Goal: Use online tool/utility: Use online tool/utility

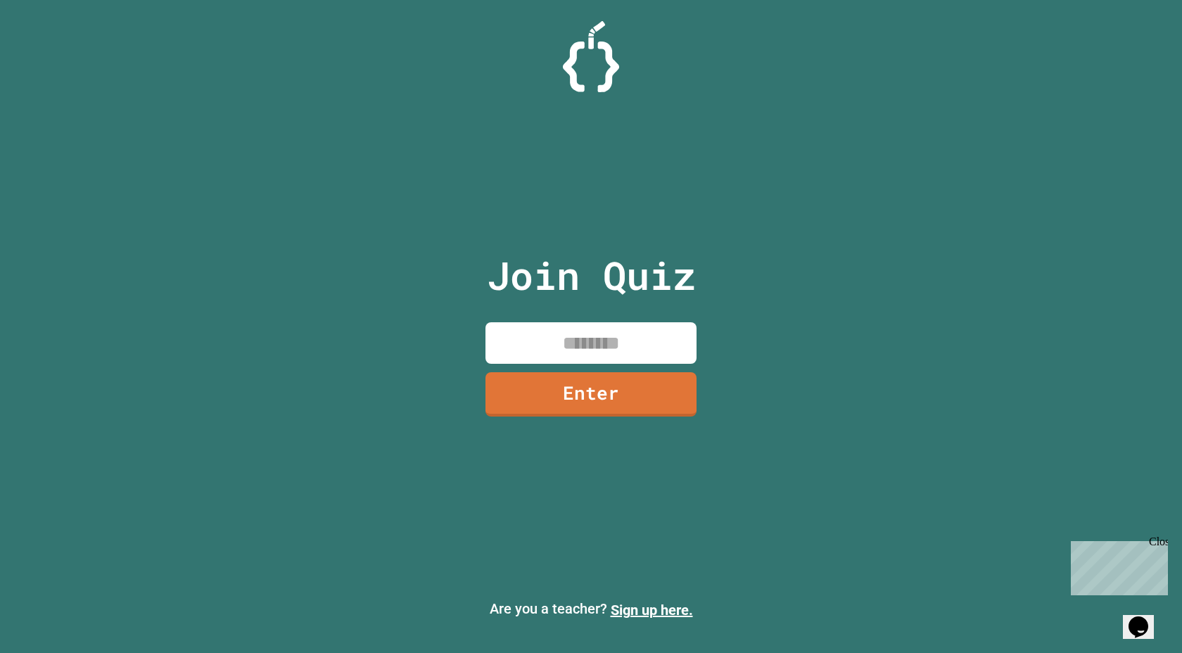
click at [599, 346] on input at bounding box center [590, 343] width 211 height 42
type input "********"
click at [571, 371] on link "Enter" at bounding box center [590, 393] width 211 height 46
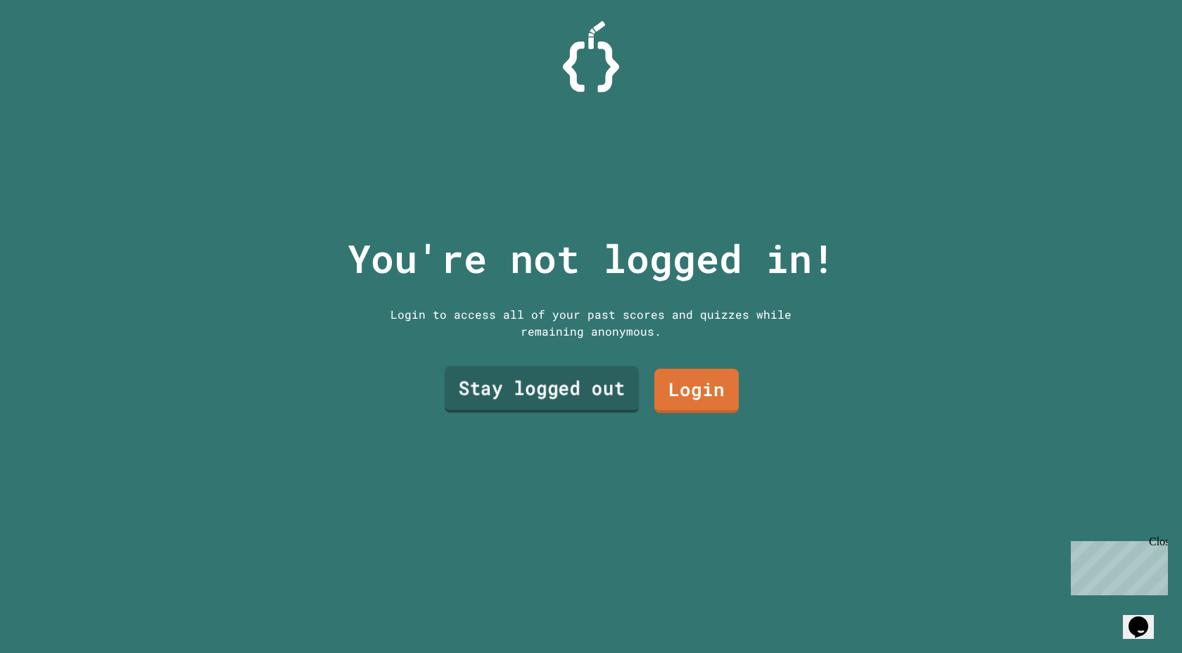
click at [592, 404] on link "Stay logged out" at bounding box center [542, 389] width 194 height 46
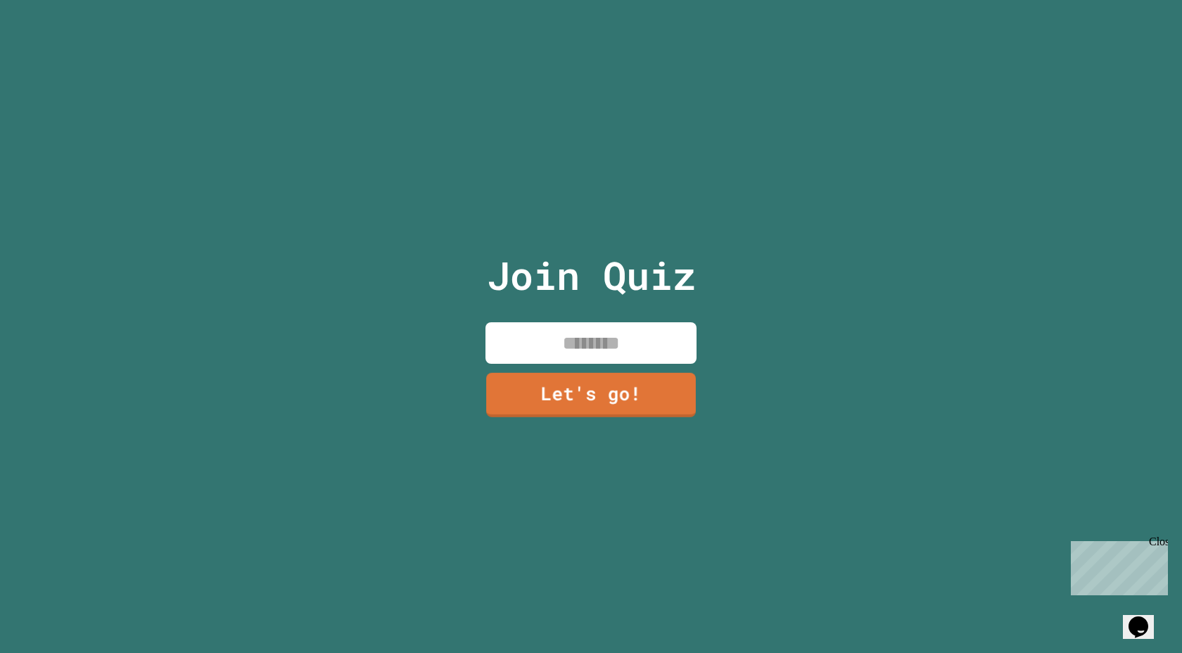
click at [588, 358] on input at bounding box center [590, 343] width 211 height 42
type input "*"
type input "*****"
click at [601, 414] on link "Let's go!" at bounding box center [590, 393] width 215 height 46
click at [591, 0] on div at bounding box center [591, 0] width 0 height 0
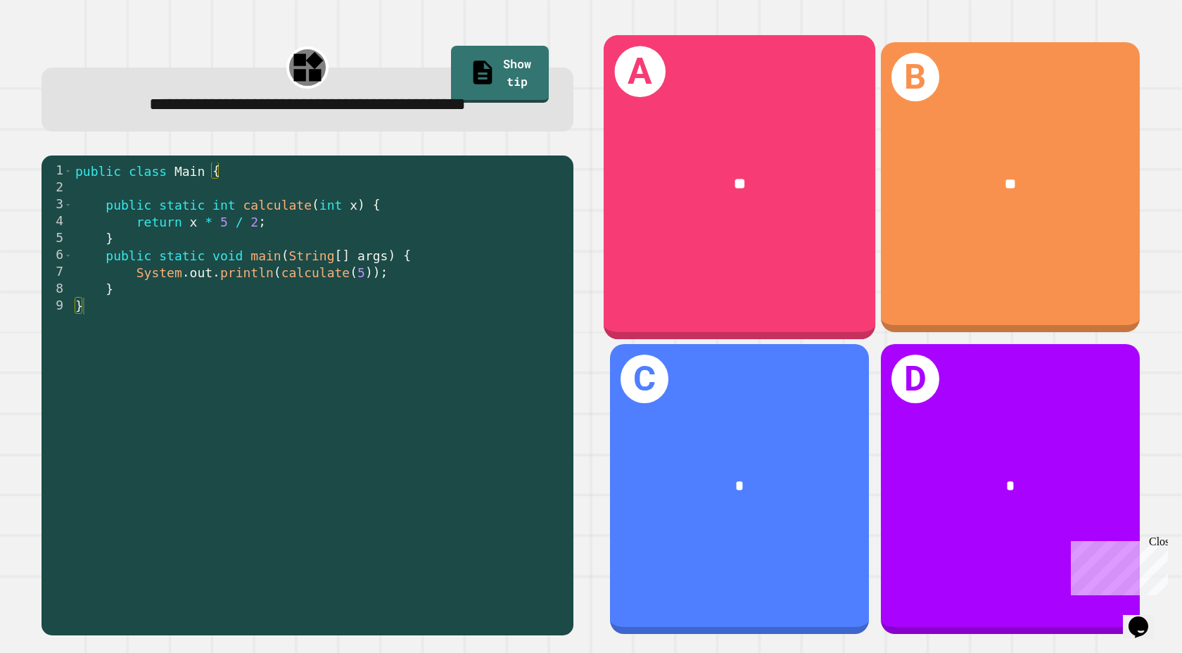
click at [776, 262] on div "A **" at bounding box center [740, 187] width 272 height 305
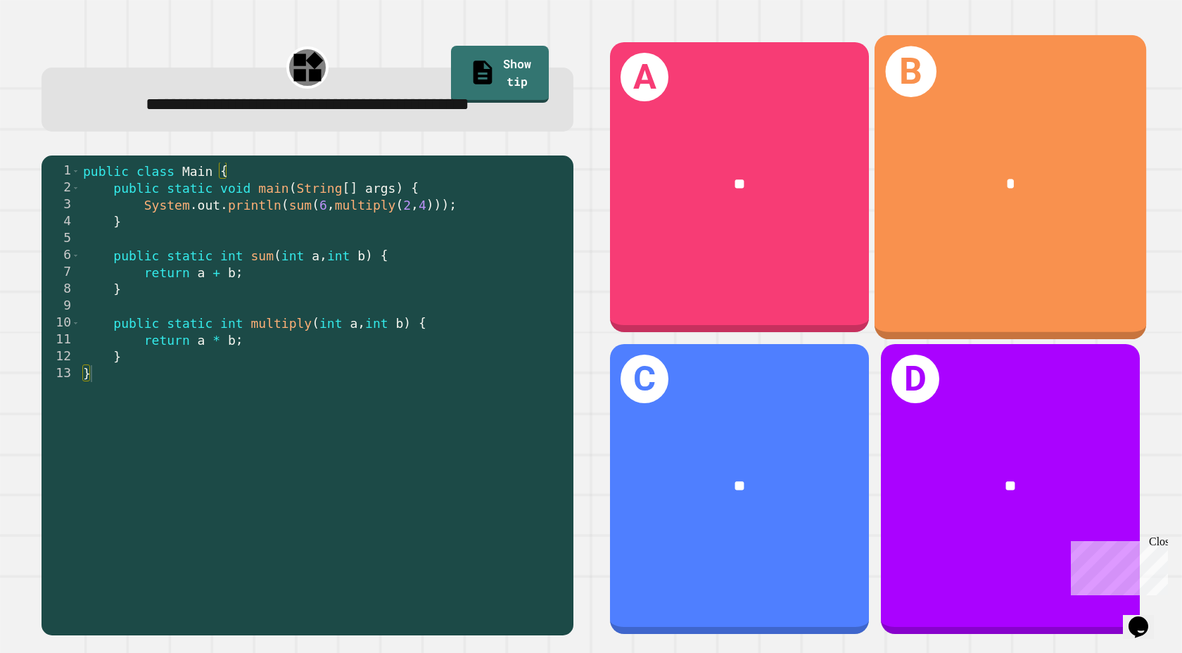
click at [806, 282] on div "A **" at bounding box center [739, 187] width 259 height 290
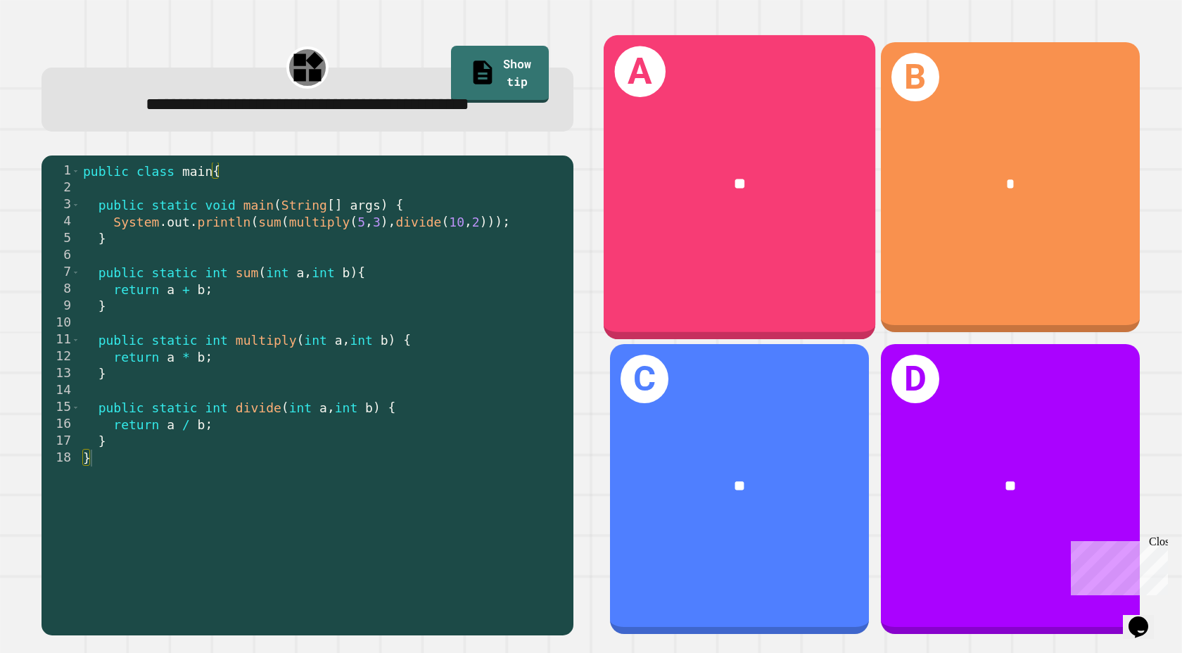
click at [739, 282] on div "A **" at bounding box center [740, 187] width 272 height 305
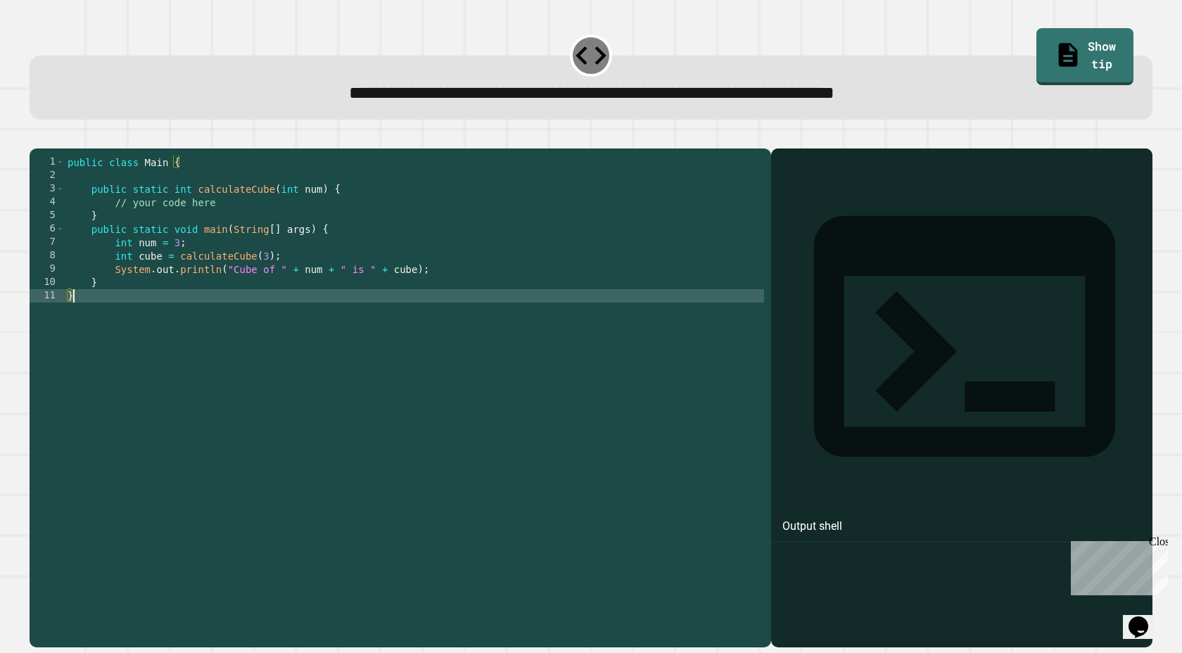
click at [262, 319] on div "public class Main { public static int calculateCube ( int num ) { // your code …" at bounding box center [414, 395] width 699 height 481
click at [263, 311] on div "public class Main { public static int calculateCube ( int num ) { // your code …" at bounding box center [414, 395] width 699 height 481
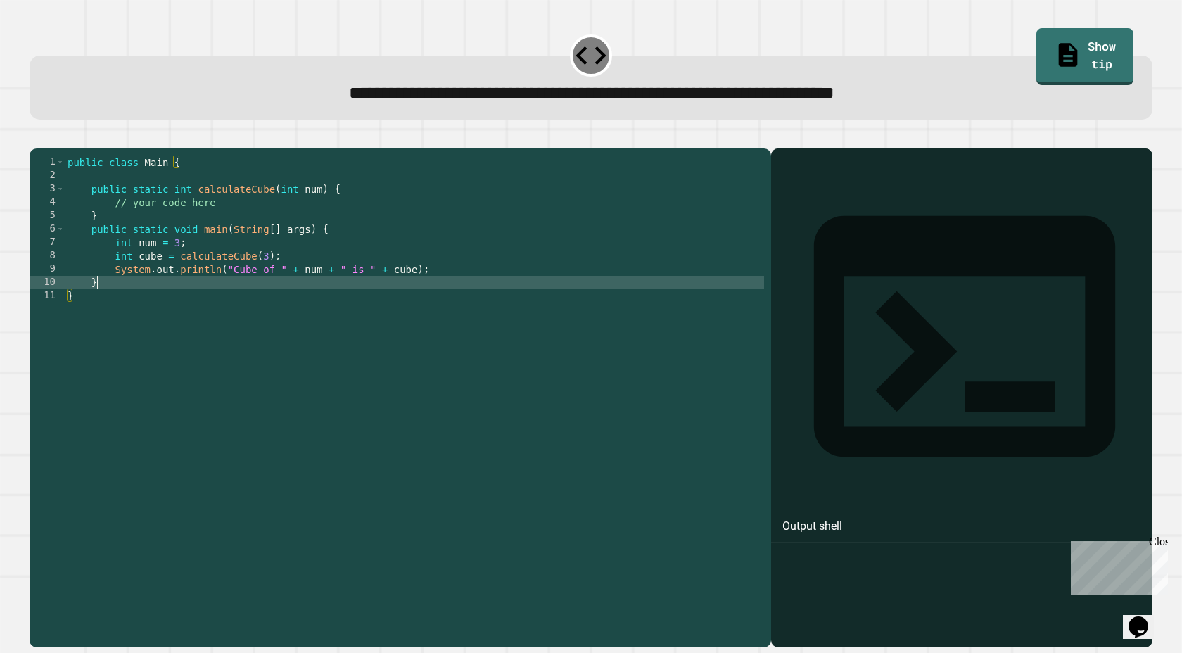
click at [265, 305] on div "public class Main { public static int calculateCube ( int num ) { // your code …" at bounding box center [414, 395] width 699 height 481
click at [446, 298] on div "public class Main { public static int calculateCube ( int num ) { // your code …" at bounding box center [414, 395] width 699 height 481
click at [441, 291] on div "public class Main { public static int calculateCube ( int num ) { // your code …" at bounding box center [414, 395] width 699 height 481
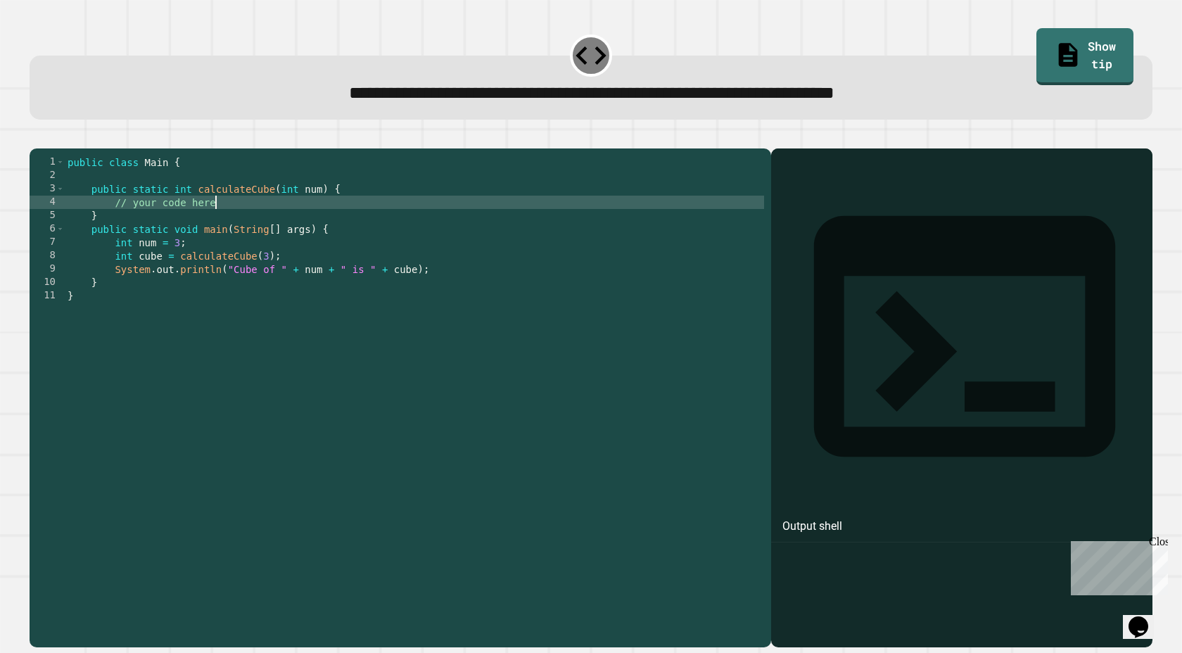
click at [239, 222] on div "public class Main { public static int calculateCube ( int num ) { // your code …" at bounding box center [414, 395] width 699 height 481
type textarea "**********"
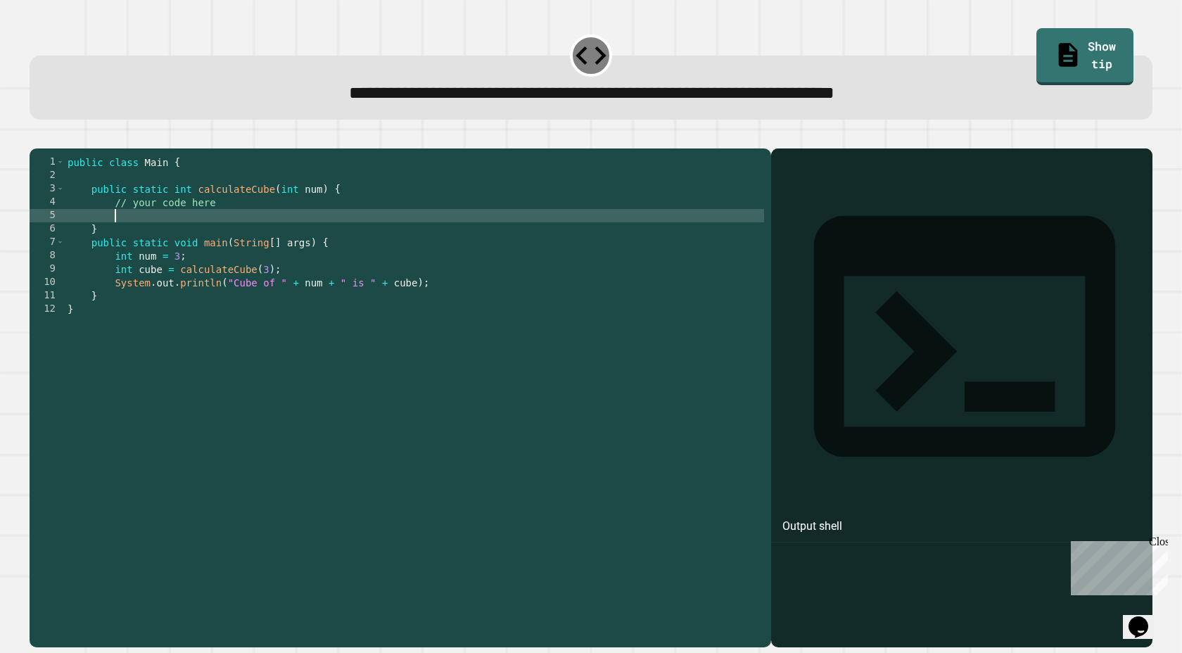
scroll to position [0, 2]
type textarea "*"
click at [1019, 49] on div "**********" at bounding box center [591, 75] width 1135 height 102
click at [1041, 49] on link "Show tip" at bounding box center [1085, 55] width 89 height 60
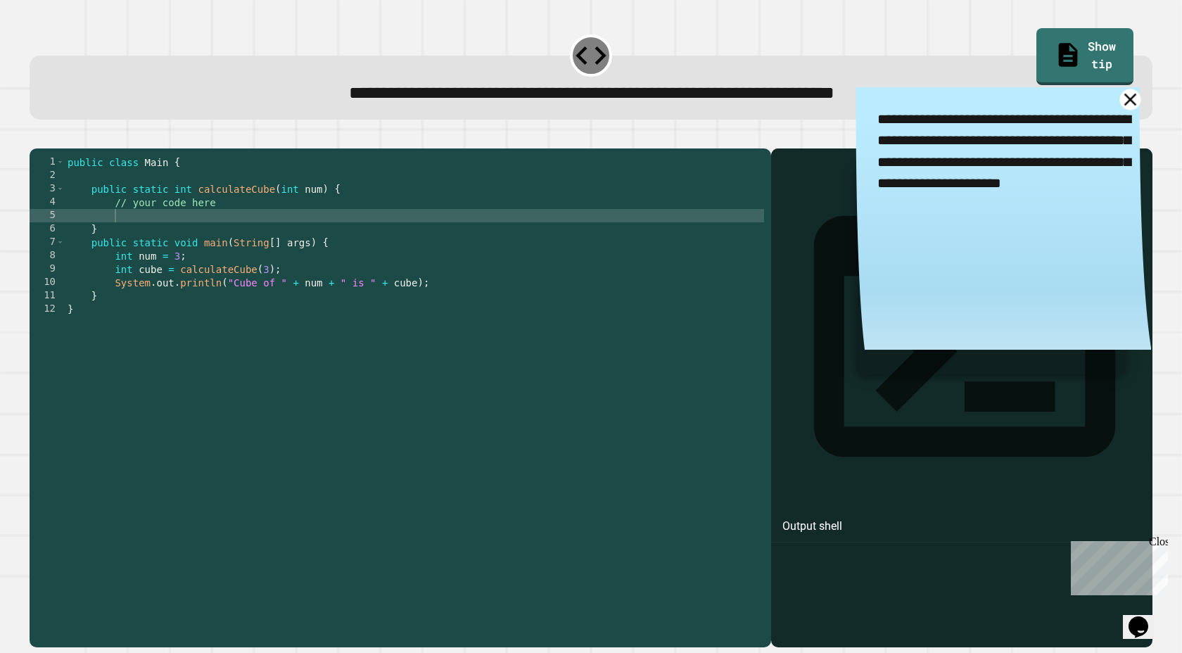
click at [1138, 106] on link at bounding box center [1130, 99] width 21 height 21
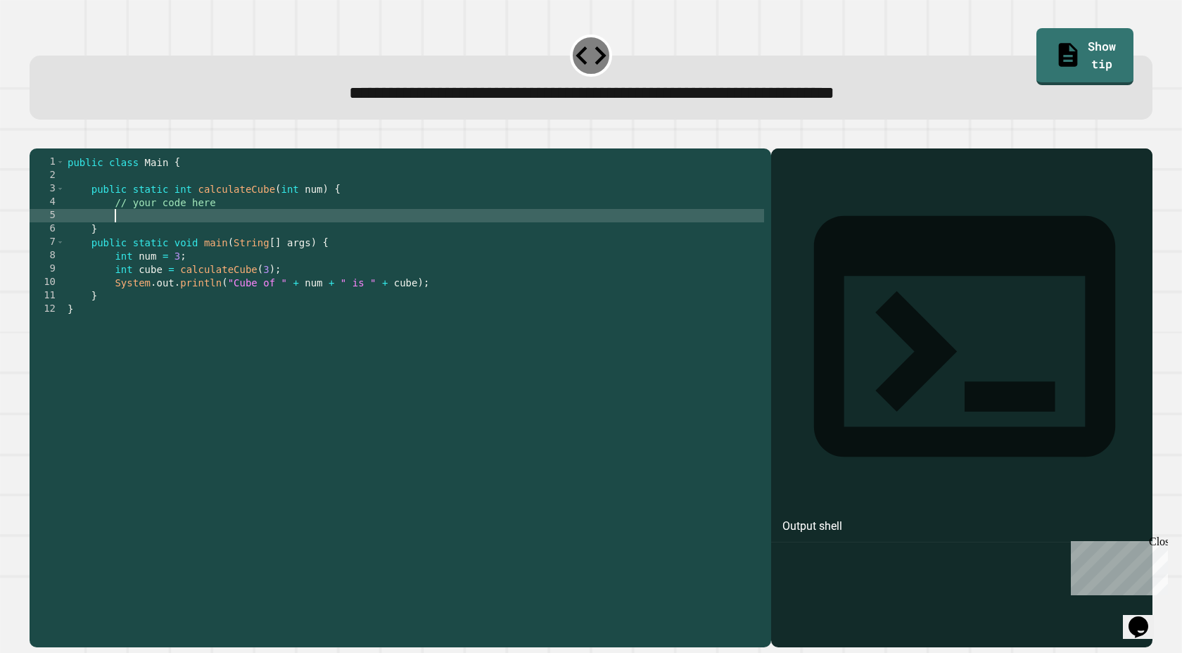
click at [172, 243] on div "public class Main { public static int calculateCube ( int num ) { // your code …" at bounding box center [414, 395] width 699 height 481
type textarea "*"
click at [193, 232] on div "public class Main { public static int calculateCube ( int num ) { // your code …" at bounding box center [414, 395] width 699 height 481
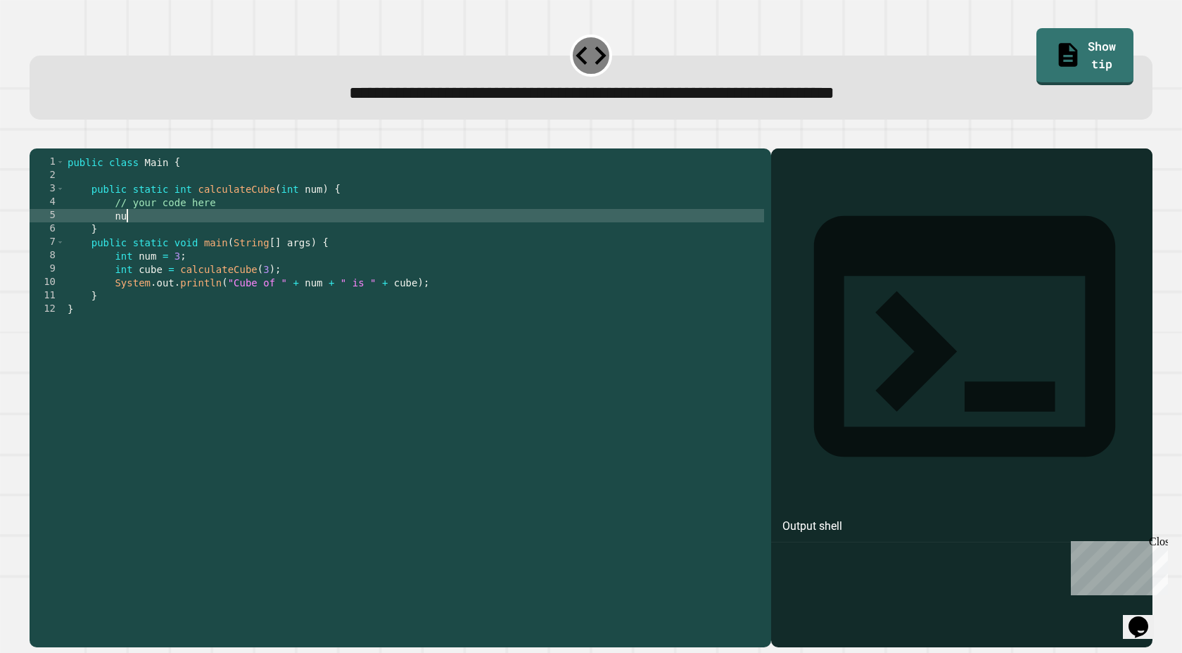
scroll to position [0, 4]
type textarea "*"
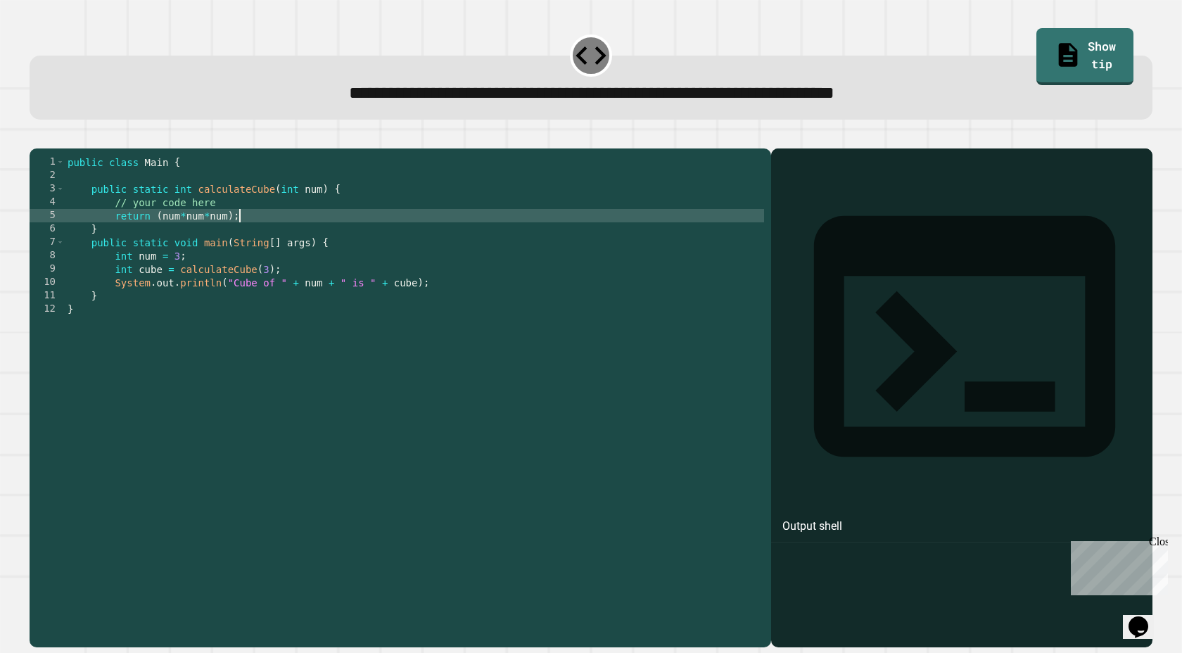
type textarea "**********"
click at [37, 137] on button "button" at bounding box center [37, 137] width 0 height 0
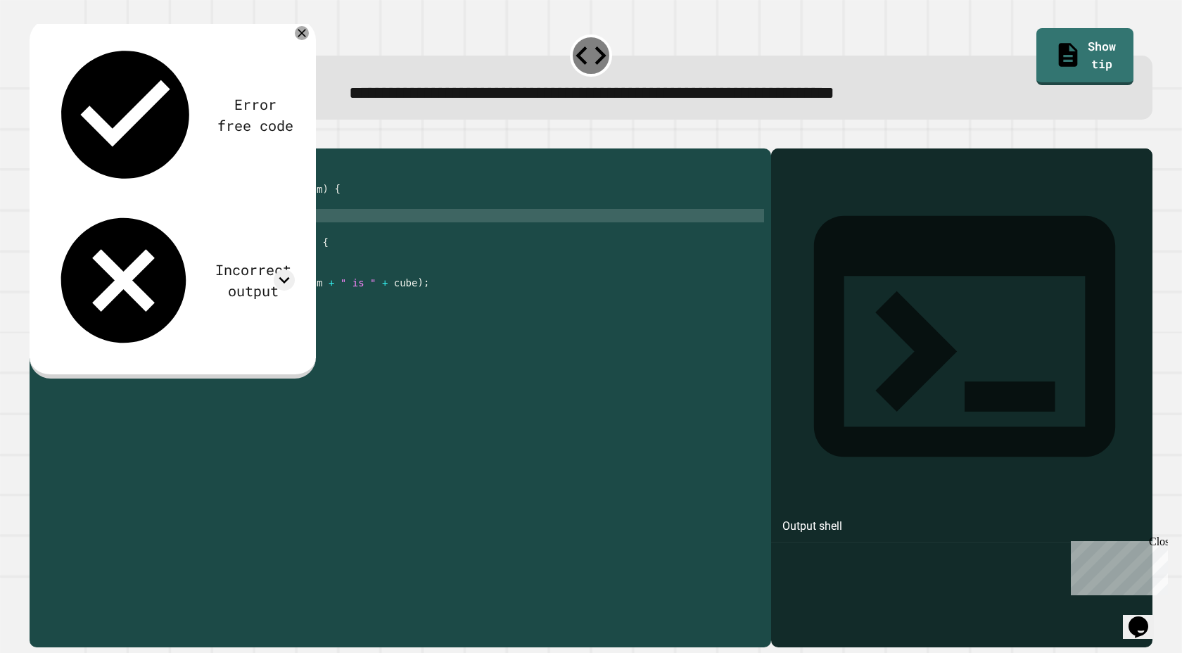
click at [117, 240] on div "public class Main { public static int calculateCube ( int num ) { // your code …" at bounding box center [414, 395] width 699 height 481
click at [284, 230] on div "public class Main { public static int calculateCube ( int num ) { // your code …" at bounding box center [414, 395] width 699 height 481
click at [280, 250] on div "public class Main { public static int calculateCube ( int num ) { // your code …" at bounding box center [414, 395] width 699 height 481
click at [277, 243] on div "public class Main { public static int calculateCube ( int num ) { // your code …" at bounding box center [414, 395] width 699 height 481
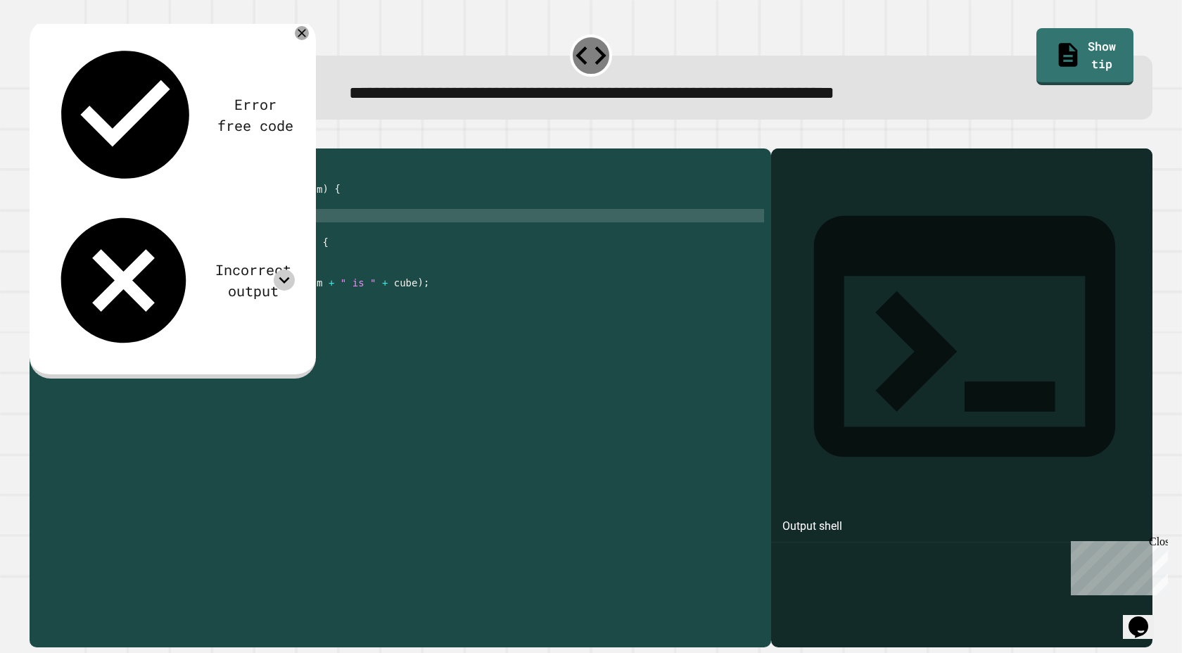
click at [284, 277] on icon at bounding box center [284, 280] width 11 height 6
click at [284, 269] on icon at bounding box center [284, 279] width 21 height 21
click at [284, 277] on icon at bounding box center [284, 280] width 11 height 6
click at [284, 269] on icon at bounding box center [284, 279] width 21 height 21
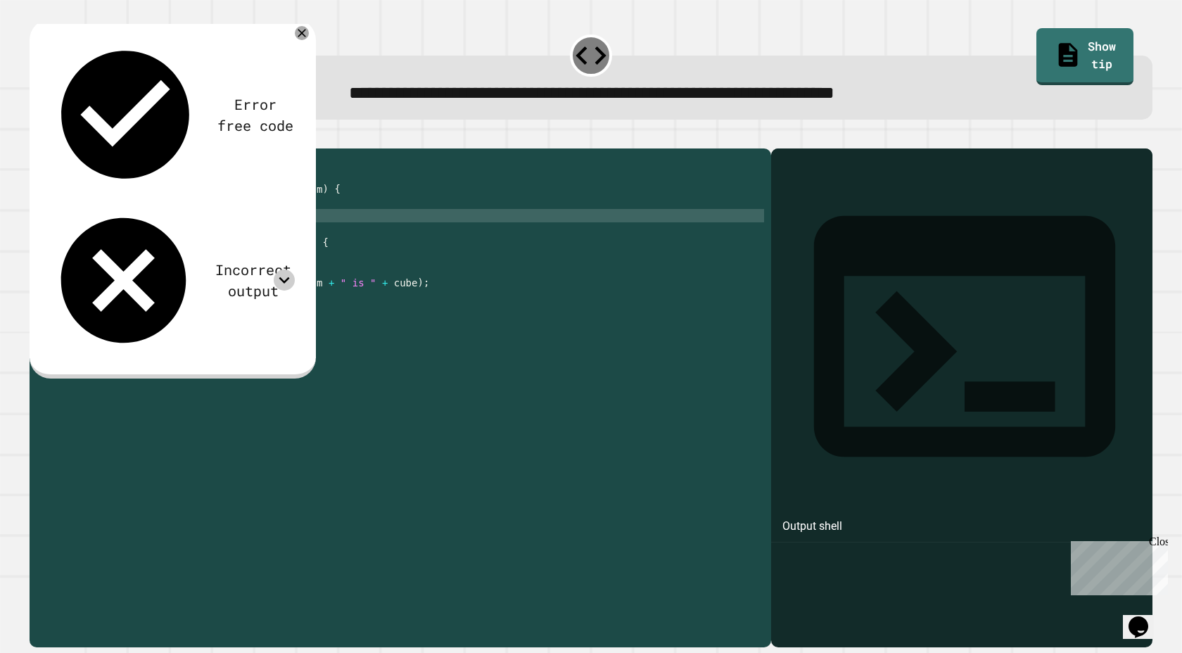
click at [284, 277] on icon at bounding box center [284, 280] width 11 height 6
click at [284, 269] on icon at bounding box center [284, 279] width 21 height 21
click at [283, 276] on icon at bounding box center [284, 279] width 11 height 6
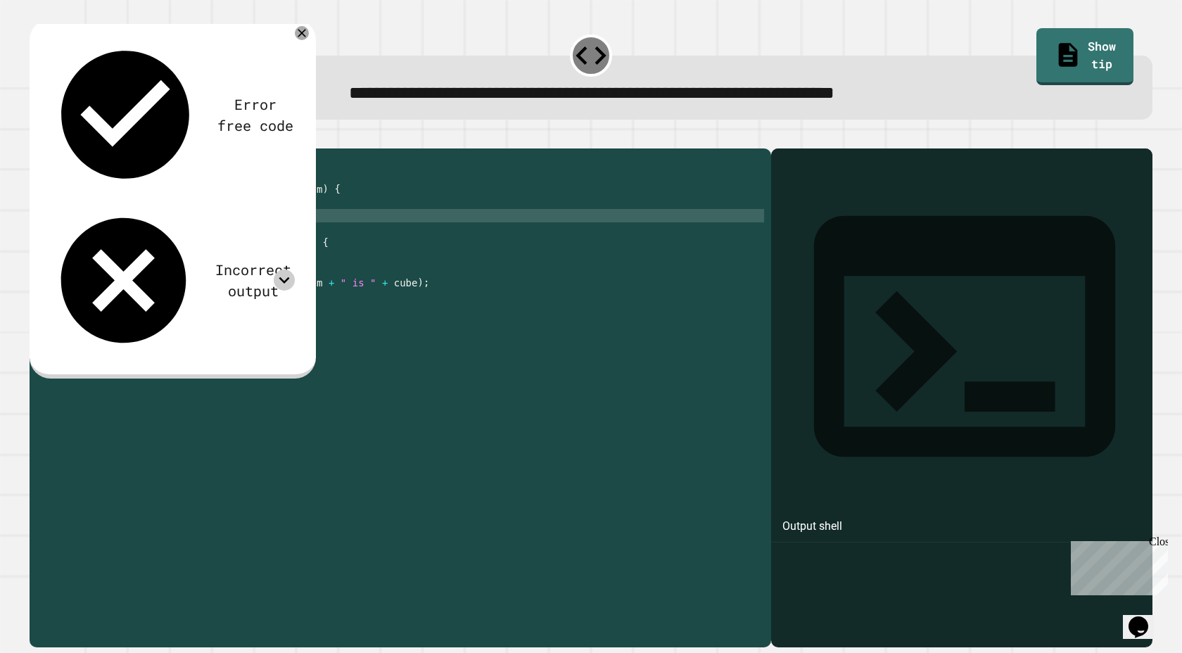
click at [283, 269] on icon at bounding box center [284, 279] width 21 height 21
click at [283, 276] on icon at bounding box center [284, 279] width 11 height 6
click at [283, 269] on icon at bounding box center [284, 279] width 21 height 21
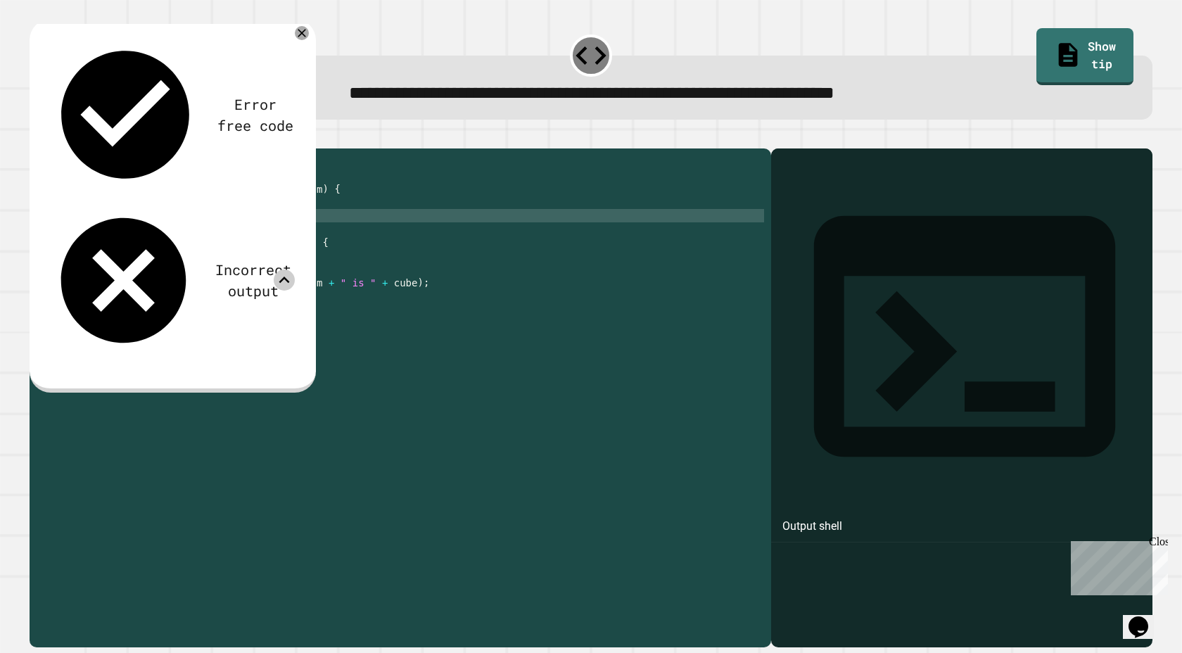
click at [283, 276] on icon at bounding box center [284, 279] width 11 height 6
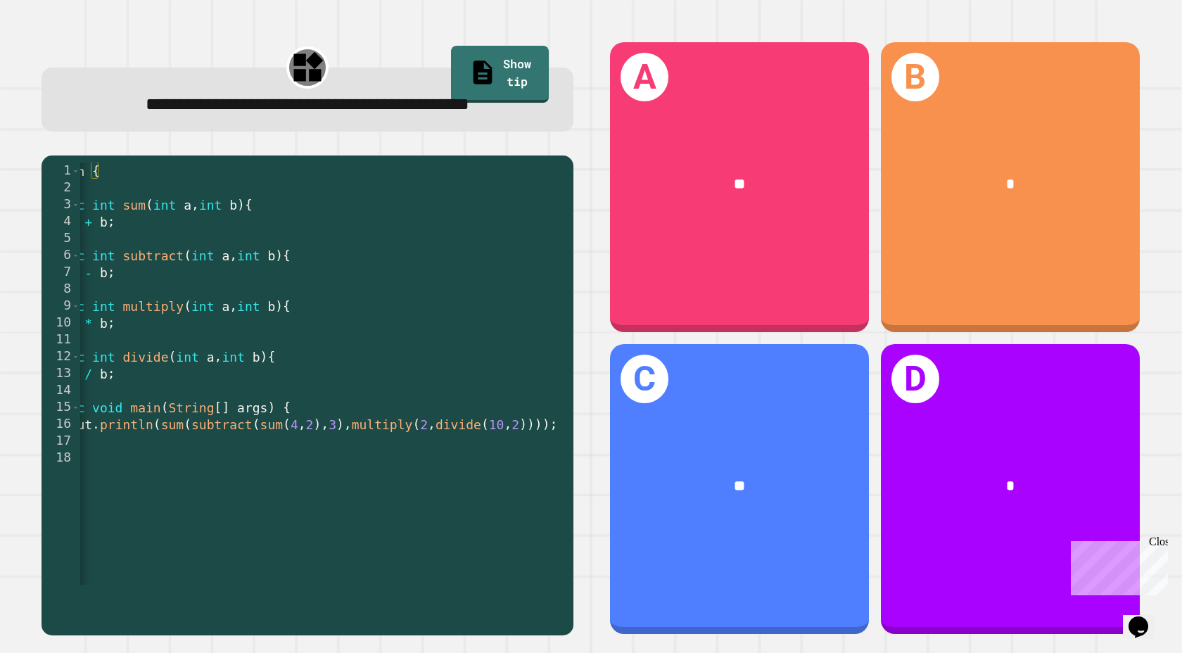
scroll to position [0, 136]
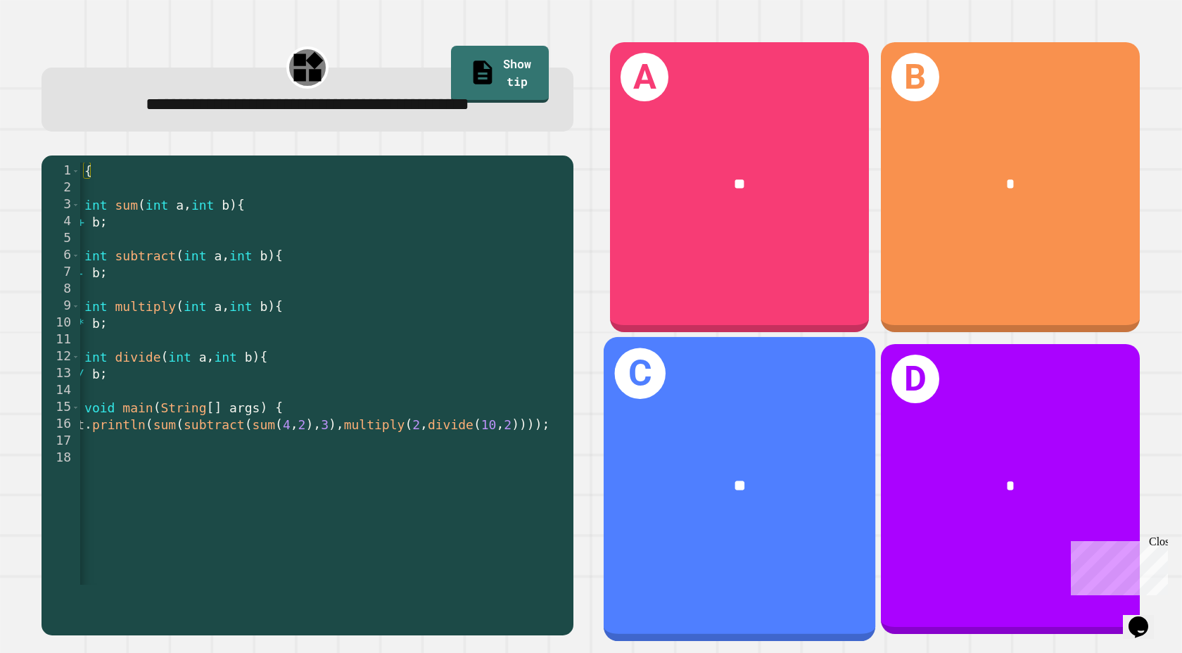
click at [743, 502] on div "**" at bounding box center [740, 485] width 272 height 83
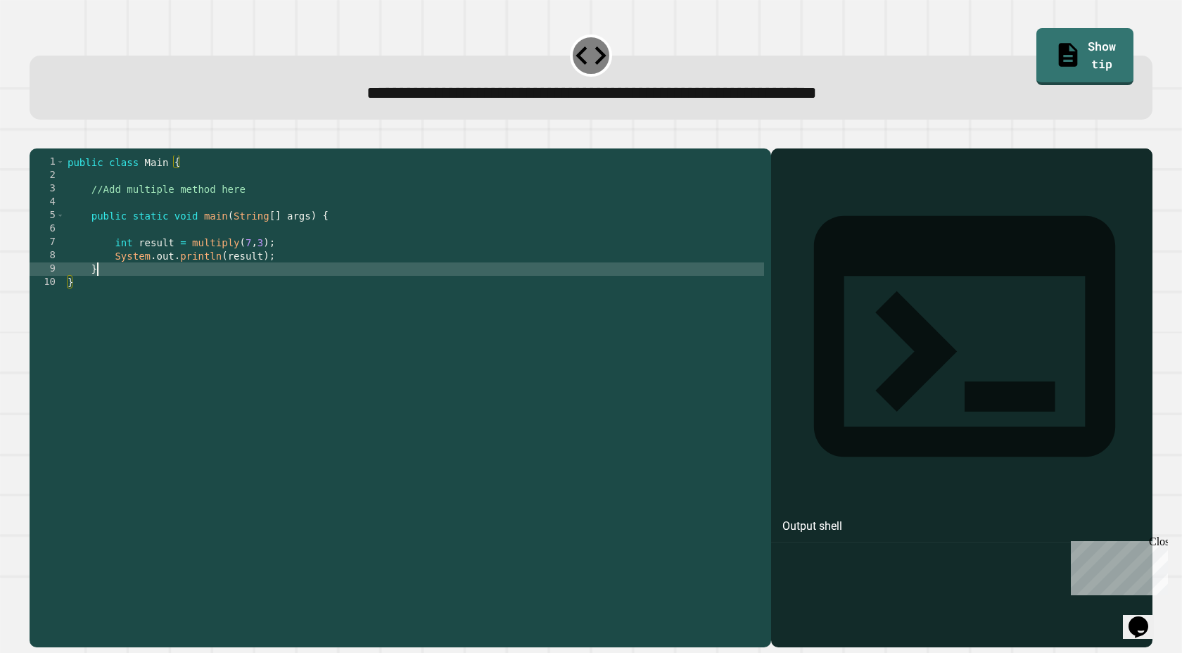
click at [161, 292] on div "public class Main { //Add multiple method here public static void main ( String…" at bounding box center [414, 395] width 699 height 481
type textarea "*"
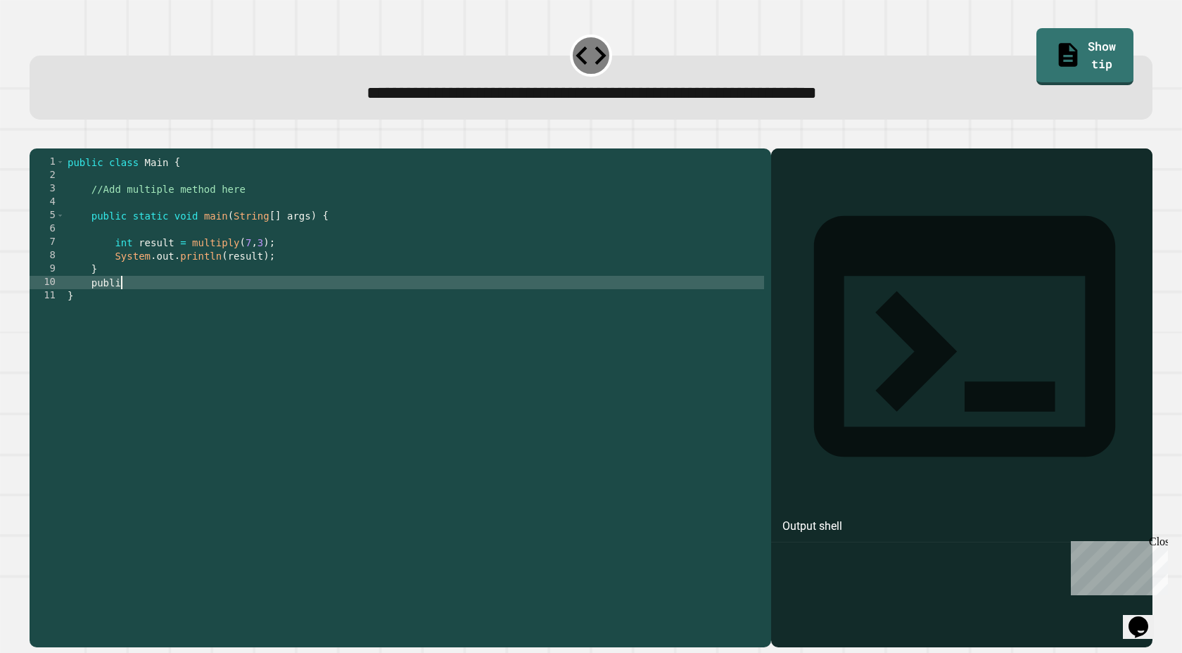
scroll to position [0, 4]
type textarea "*"
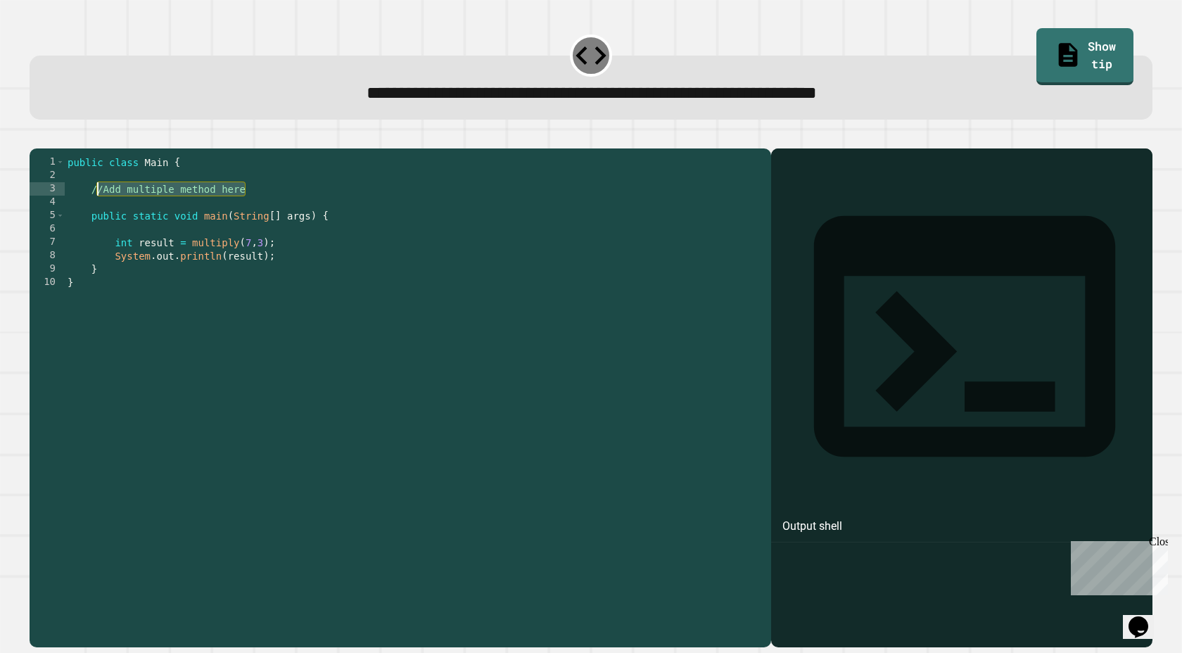
drag, startPoint x: 250, startPoint y: 215, endPoint x: 99, endPoint y: 215, distance: 150.6
click at [98, 215] on div "public class Main { //Add multiple method here public static void main ( String…" at bounding box center [414, 395] width 699 height 481
type textarea "**********"
click at [99, 215] on div "public class Main { //Add multiple method here public static void main ( String…" at bounding box center [414, 395] width 699 height 481
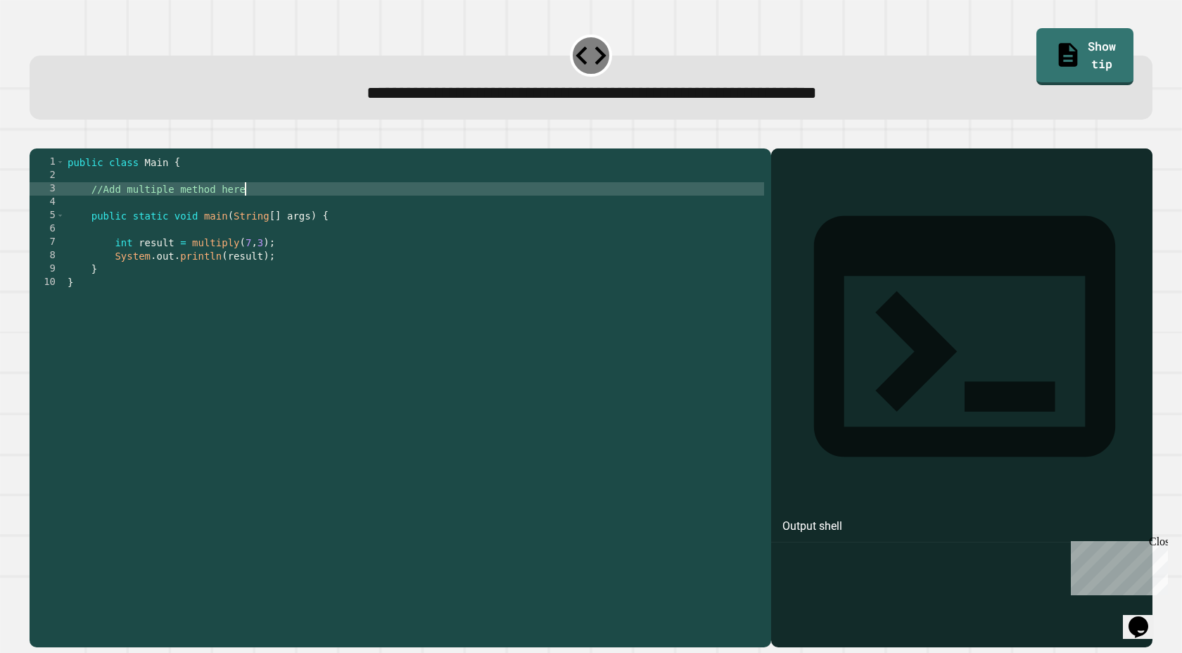
click at [262, 212] on div "public class Main { //Add multiple method here public static void main ( String…" at bounding box center [414, 395] width 699 height 481
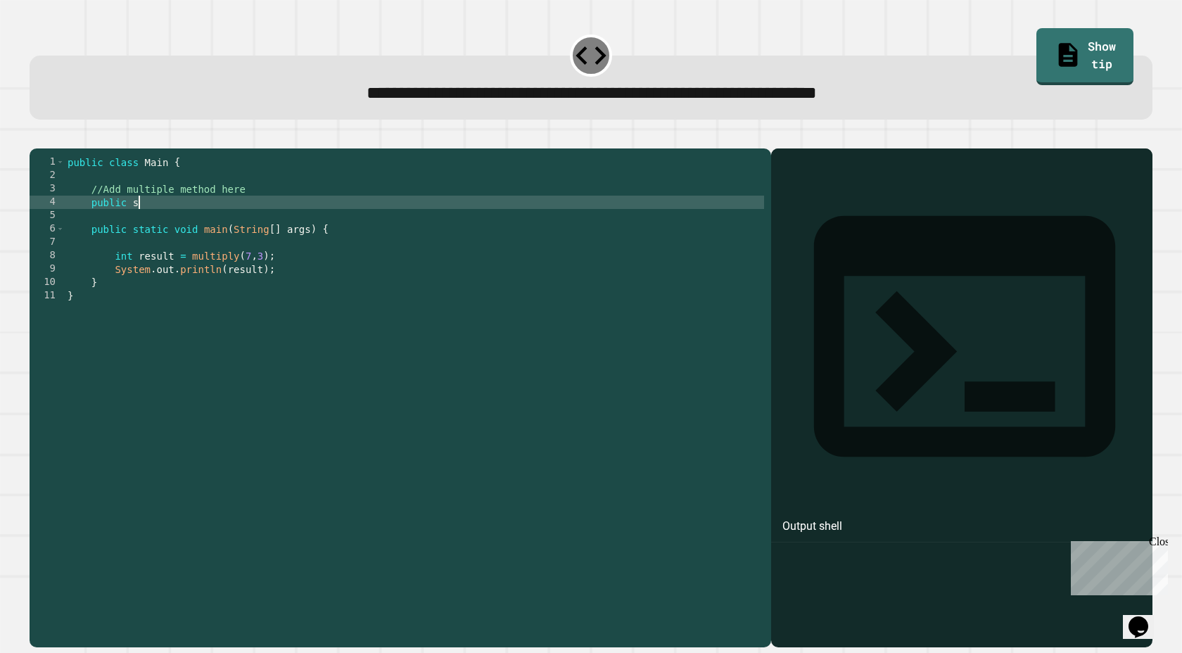
scroll to position [0, 4]
click at [1058, 42] on link "Show tip" at bounding box center [1084, 55] width 97 height 60
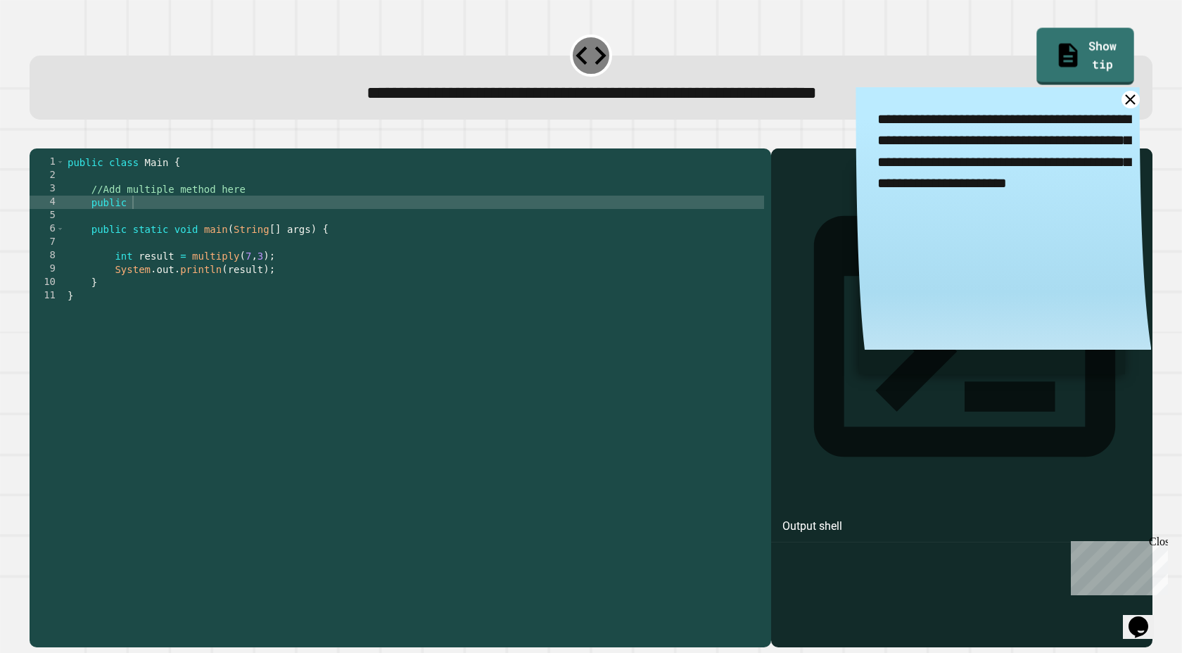
click at [781, 210] on div at bounding box center [961, 417] width 367 height 457
click at [282, 232] on div "public class Main { //Add multiple method here public public static void main (…" at bounding box center [414, 395] width 699 height 481
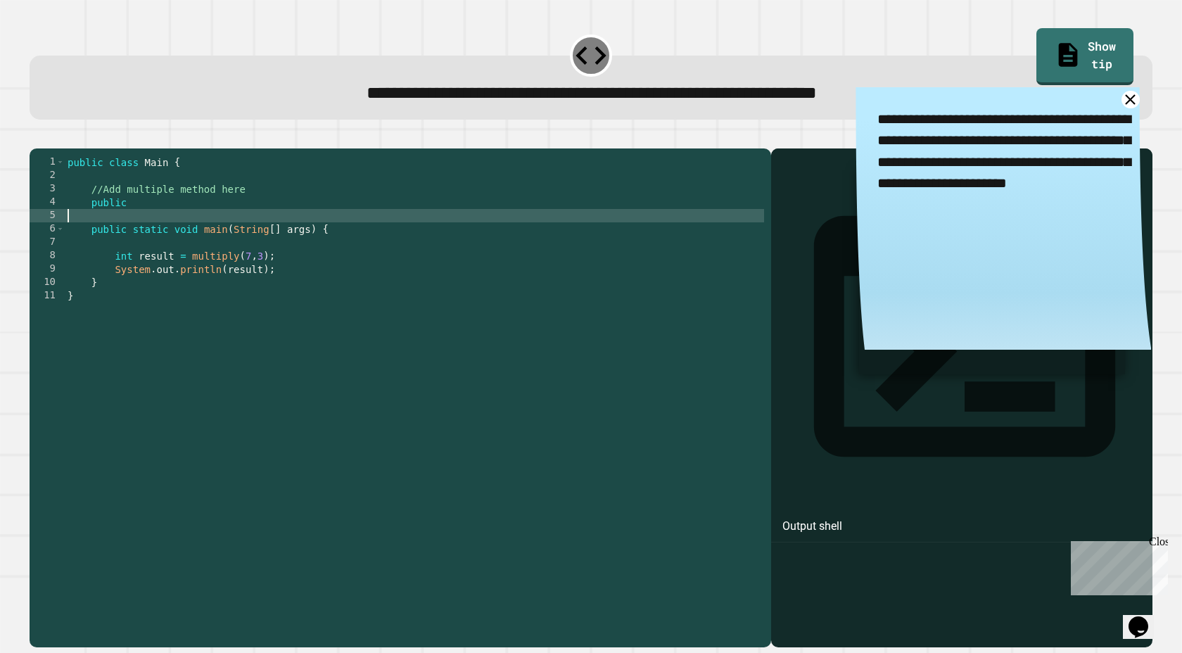
click at [276, 219] on div "public class Main { //Add multiple method here public public static void main (…" at bounding box center [414, 395] width 699 height 481
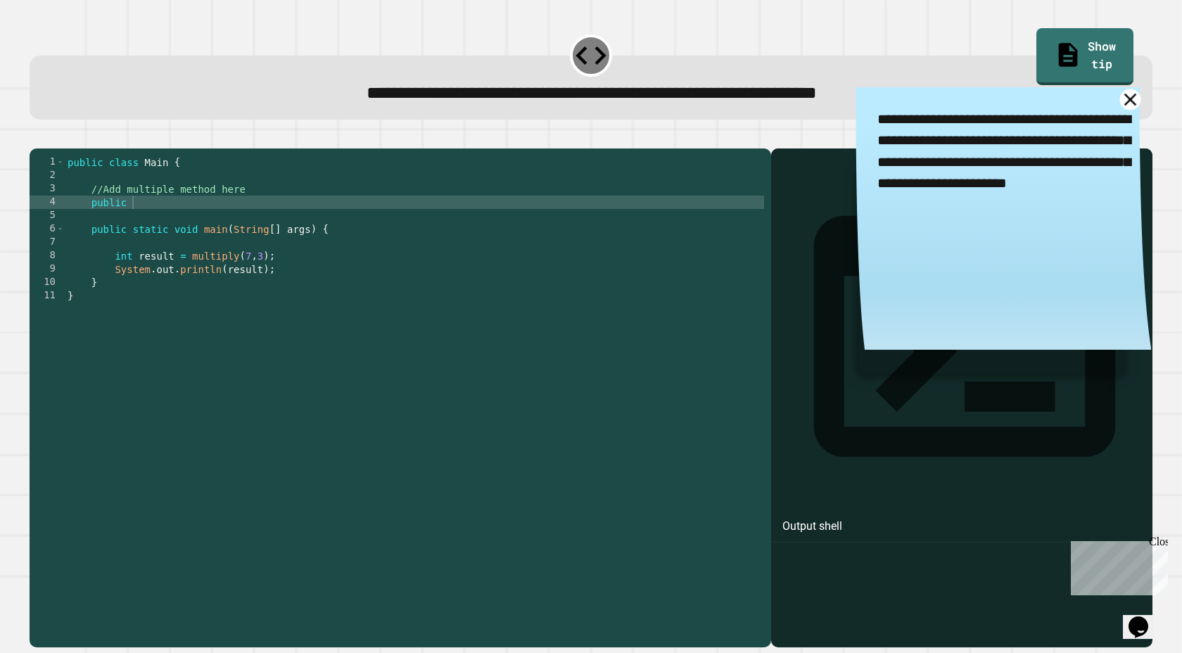
click at [1132, 103] on icon at bounding box center [1130, 99] width 21 height 21
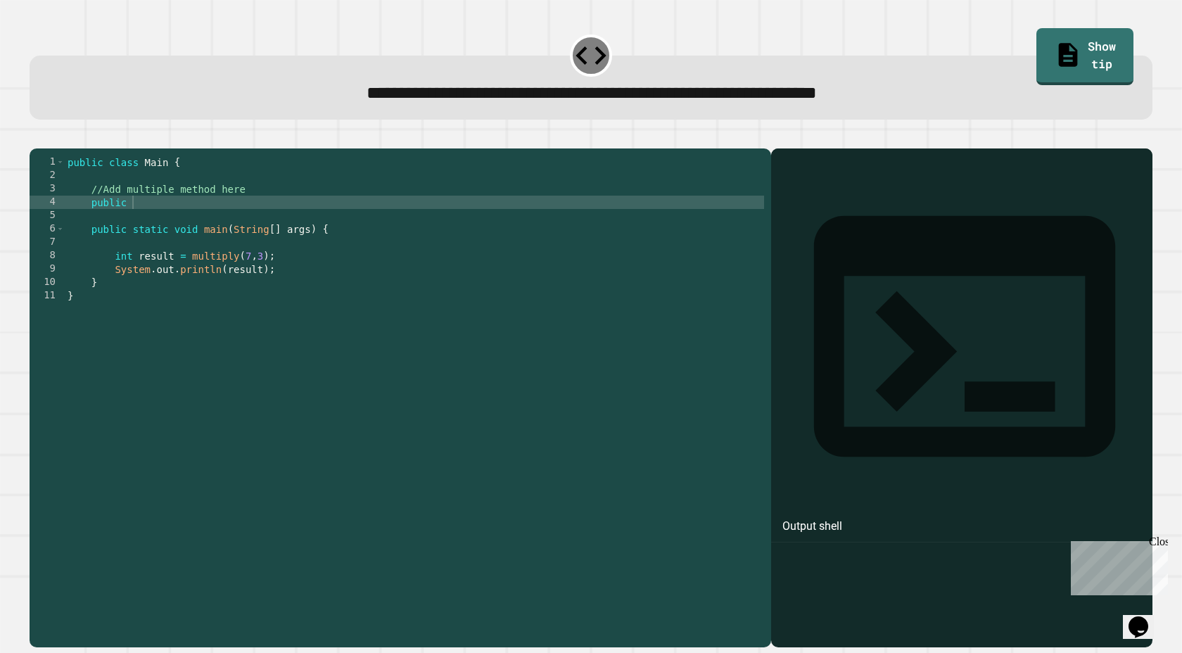
click at [454, 218] on div "public class Main { //Add multiple method here public public static void main (…" at bounding box center [414, 395] width 699 height 481
type textarea "**********"
drag, startPoint x: 275, startPoint y: 224, endPoint x: 63, endPoint y: 225, distance: 212.5
click at [63, 225] on div "**********" at bounding box center [397, 382] width 735 height 454
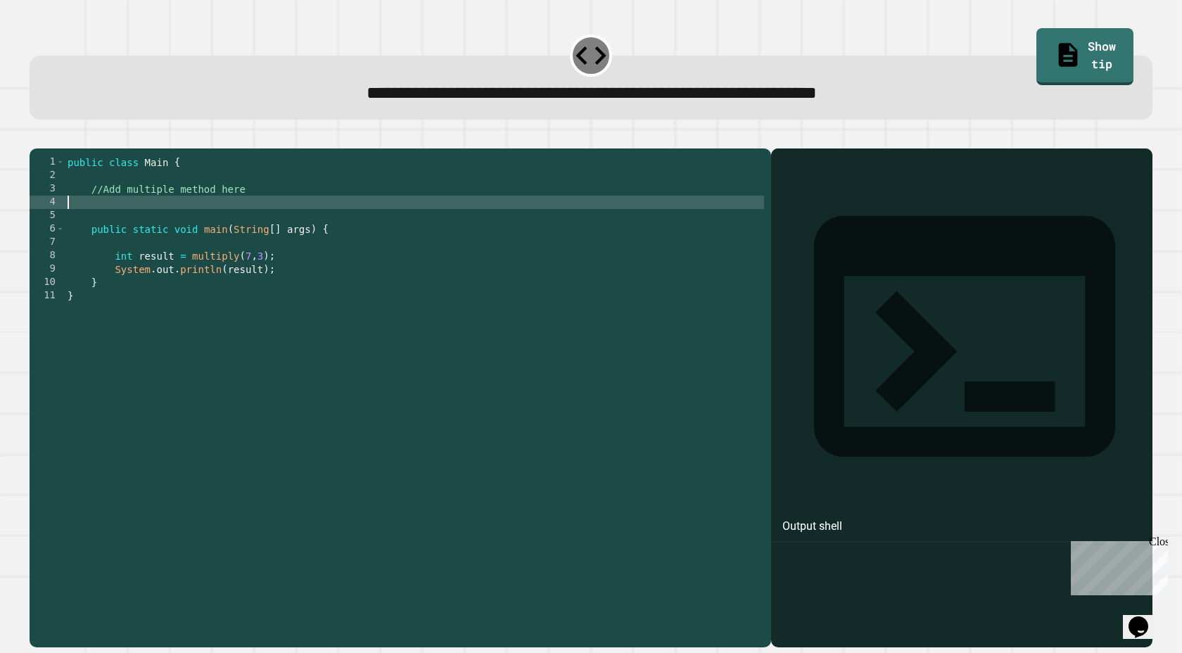
scroll to position [0, 0]
click at [863, 205] on div "Output shell" at bounding box center [961, 345] width 381 height 394
click at [591, 46] on icon at bounding box center [591, 55] width 37 height 37
drag, startPoint x: 600, startPoint y: 77, endPoint x: 576, endPoint y: 76, distance: 24.7
click at [576, 76] on div "**********" at bounding box center [591, 88] width 1123 height 64
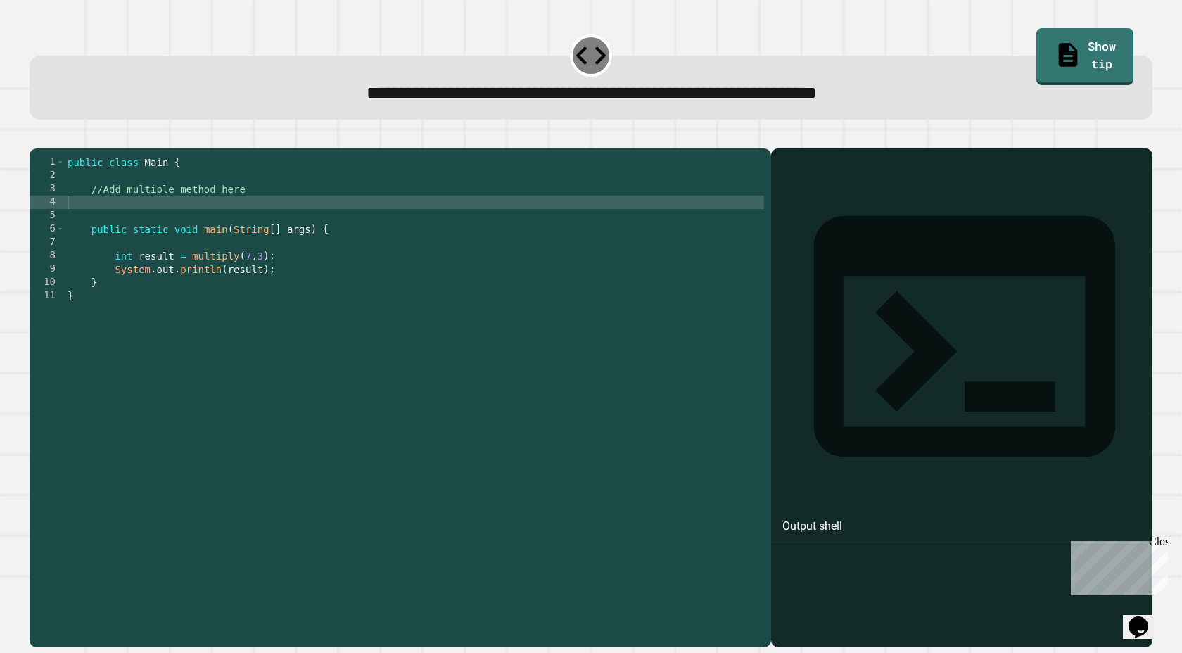
drag, startPoint x: 579, startPoint y: 63, endPoint x: 538, endPoint y: 64, distance: 40.8
click at [538, 64] on div "**********" at bounding box center [591, 88] width 1123 height 64
click at [1054, 44] on link "Show tip" at bounding box center [1085, 55] width 89 height 60
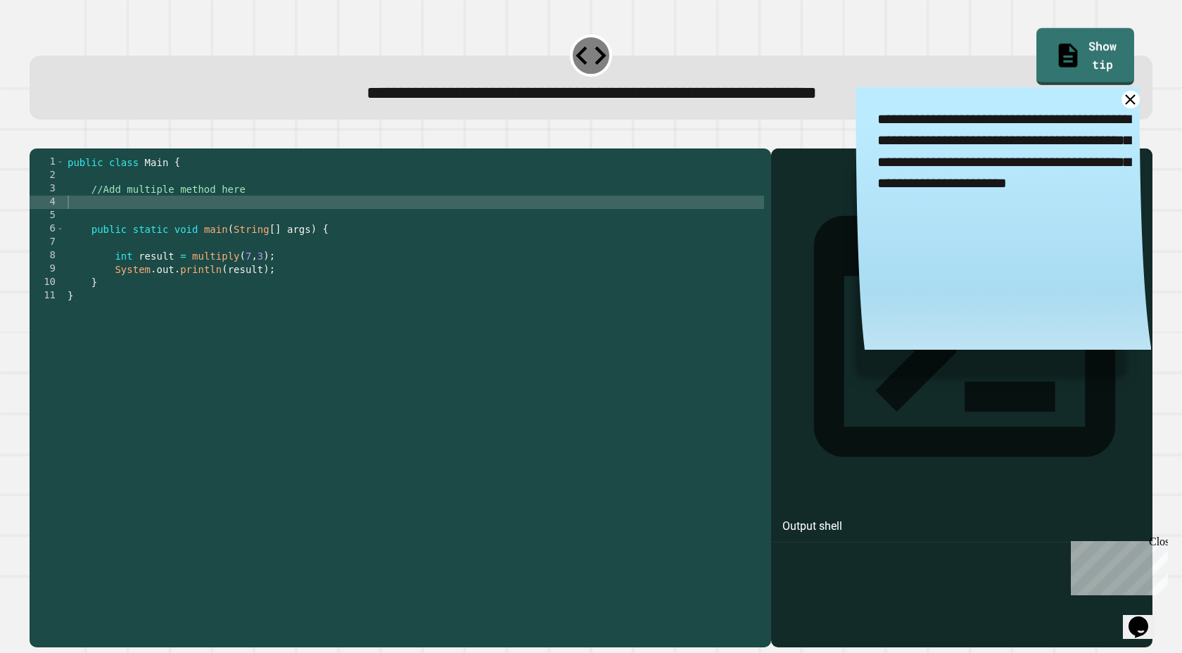
click at [731, 1] on div "**********" at bounding box center [591, 326] width 1182 height 653
click at [1130, 95] on icon at bounding box center [1130, 99] width 21 height 21
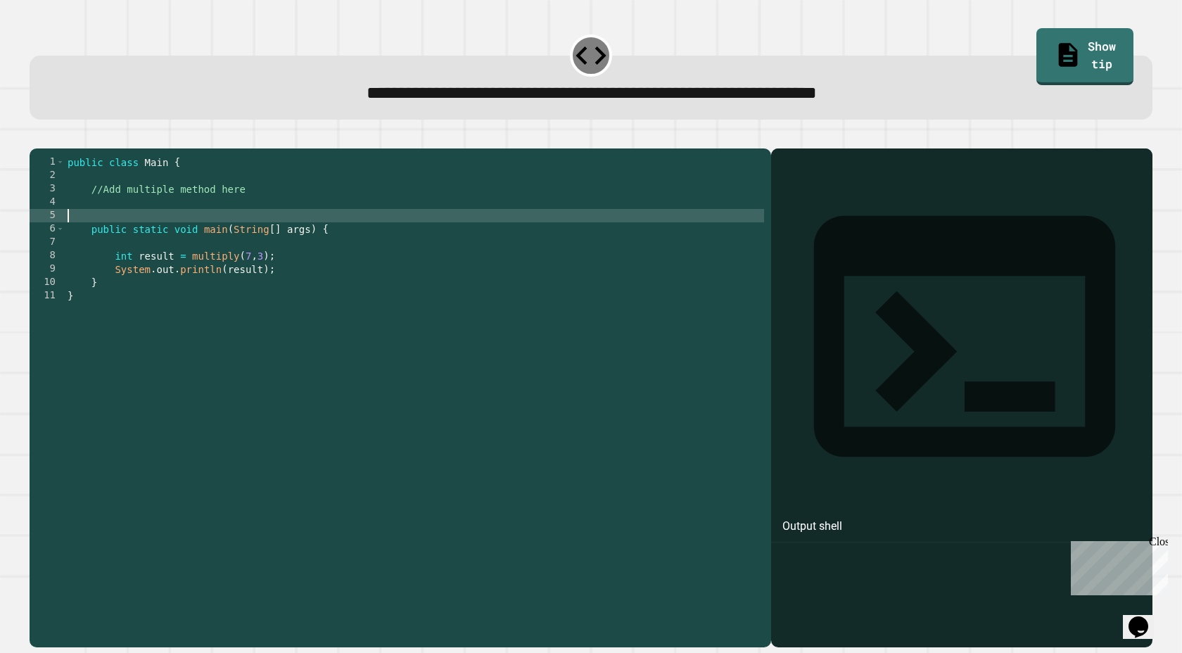
drag, startPoint x: 387, startPoint y: 238, endPoint x: 112, endPoint y: 229, distance: 275.2
click at [112, 229] on div "public class Main { //Add multiple method here public static void main ( String…" at bounding box center [414, 395] width 699 height 481
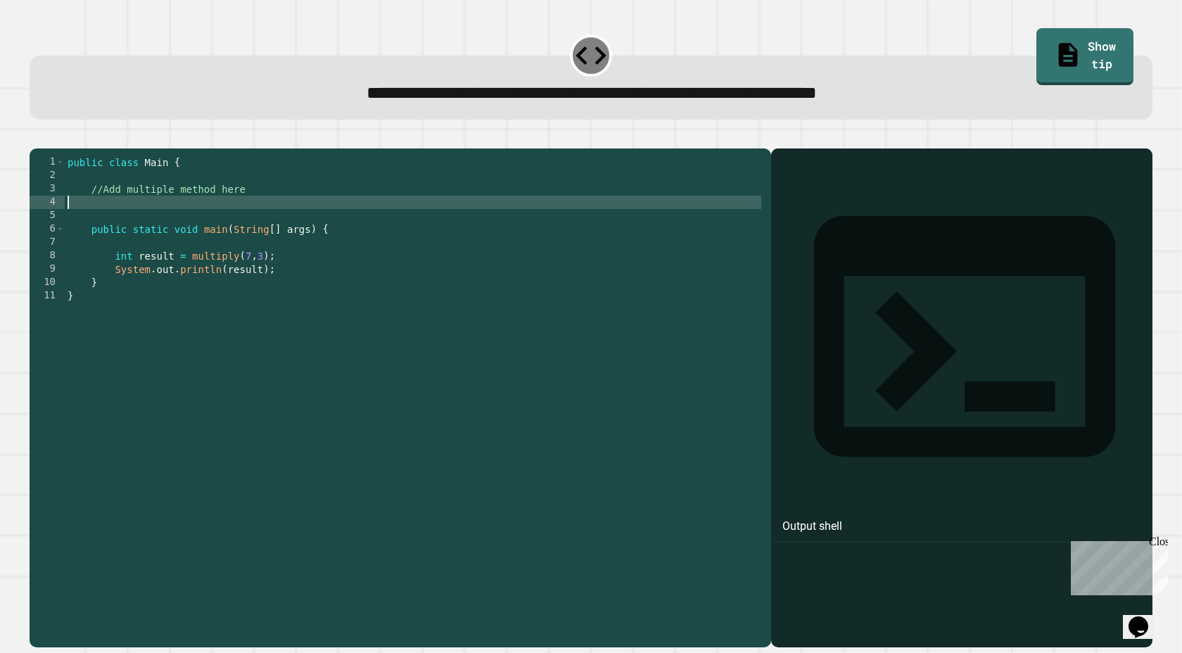
click at [112, 229] on div "public class Main { //Add multiple method here public static void main ( String…" at bounding box center [414, 395] width 699 height 481
